Goal: Task Accomplishment & Management: Use online tool/utility

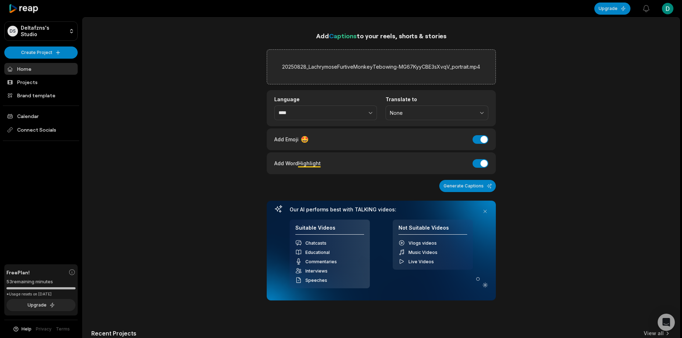
click at [429, 100] on label "Translate to" at bounding box center [437, 99] width 103 height 6
click at [429, 111] on span "None" at bounding box center [432, 113] width 84 height 6
click at [416, 143] on p "English" at bounding box center [436, 143] width 93 height 8
click at [464, 183] on button "Generate Captions" at bounding box center [467, 186] width 57 height 12
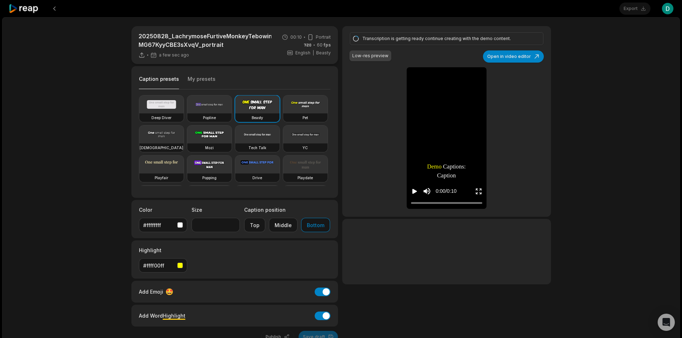
drag, startPoint x: 482, startPoint y: 0, endPoint x: 393, endPoint y: 26, distance: 92.9
click at [393, 26] on div "Transcription is getting ready continue creating with the demo content. Low-res…" at bounding box center [446, 121] width 208 height 191
click at [286, 226] on button "Middle" at bounding box center [283, 225] width 29 height 14
click at [413, 194] on icon "Play video" at bounding box center [414, 191] width 5 height 5
click at [494, 291] on div "Transcription is getting ready continue creating with the demo content. Low-res…" at bounding box center [446, 184] width 208 height 317
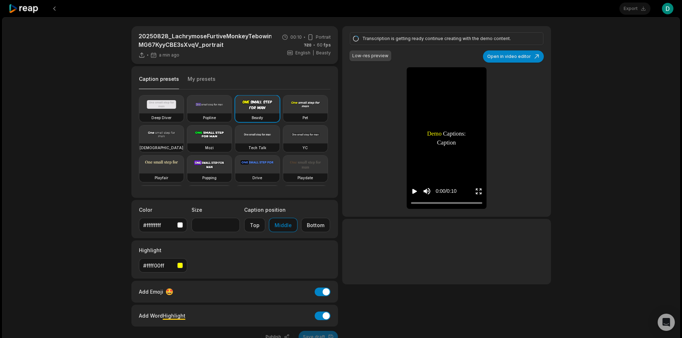
click at [367, 183] on div "Transcription is getting ready continue creating with the demo content. Low-res…" at bounding box center [446, 121] width 208 height 191
click at [425, 243] on div at bounding box center [446, 252] width 208 height 66
click at [476, 295] on div "Transcription is getting ready continue creating with the demo content. Low-res…" at bounding box center [446, 184] width 208 height 317
